Goal: Task Accomplishment & Management: Manage account settings

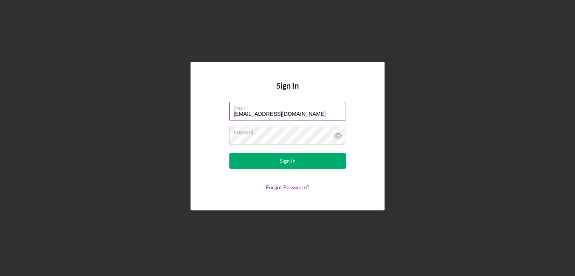
click at [321, 115] on input "[EMAIL_ADDRESS][DOMAIN_NAME]" at bounding box center [287, 111] width 116 height 19
type input "[EMAIL_ADDRESS][DOMAIN_NAME]"
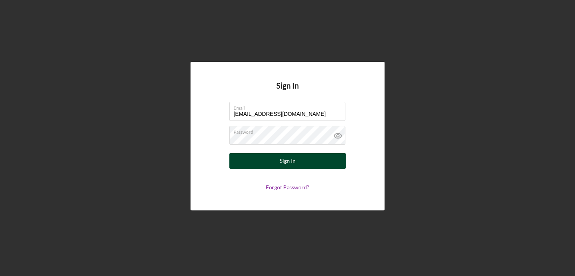
click at [281, 158] on div "Sign In" at bounding box center [288, 161] width 16 height 16
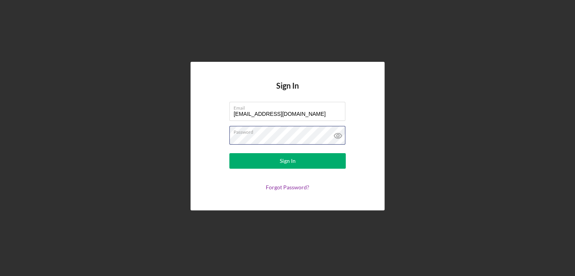
click at [229, 153] on button "Sign In" at bounding box center [287, 161] width 116 height 16
